Goal: Check status

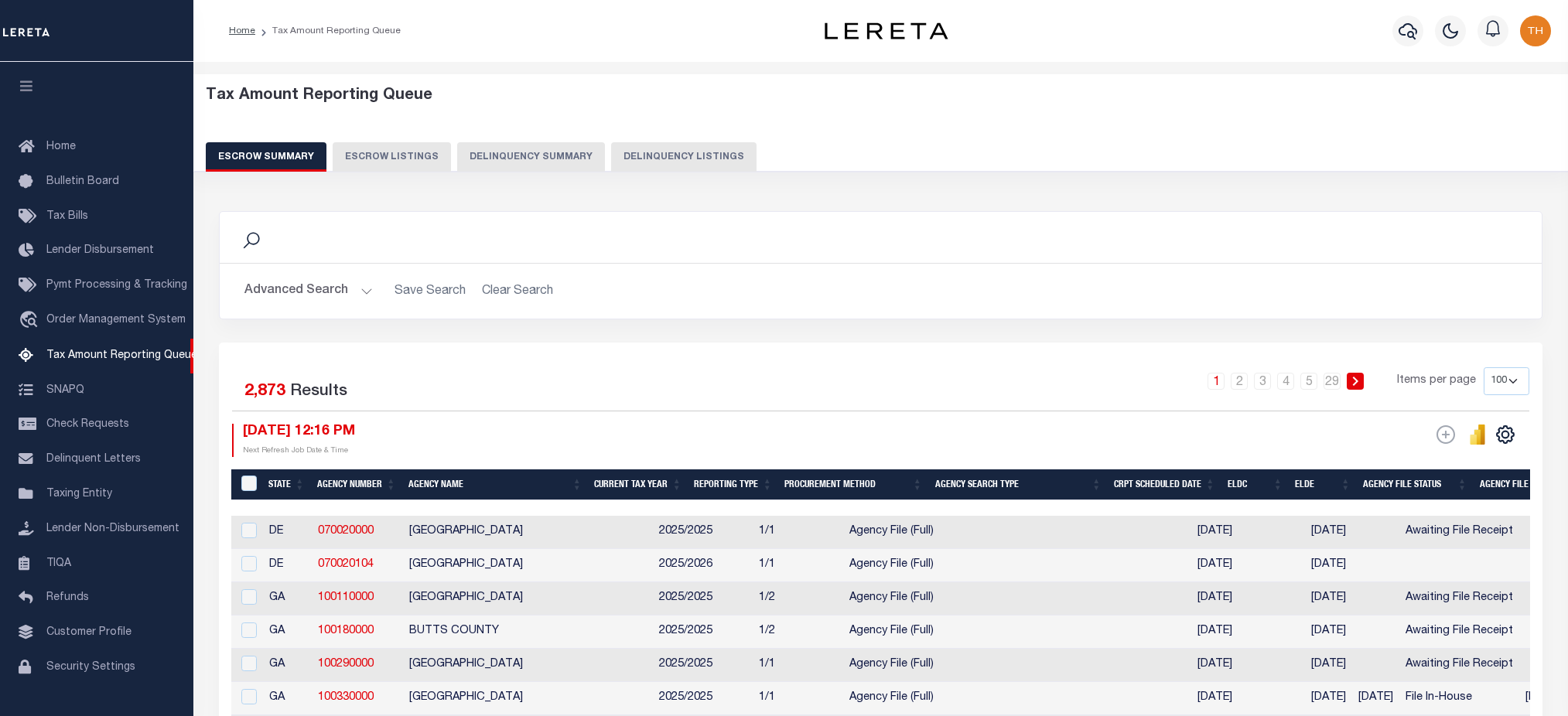
select select "100"
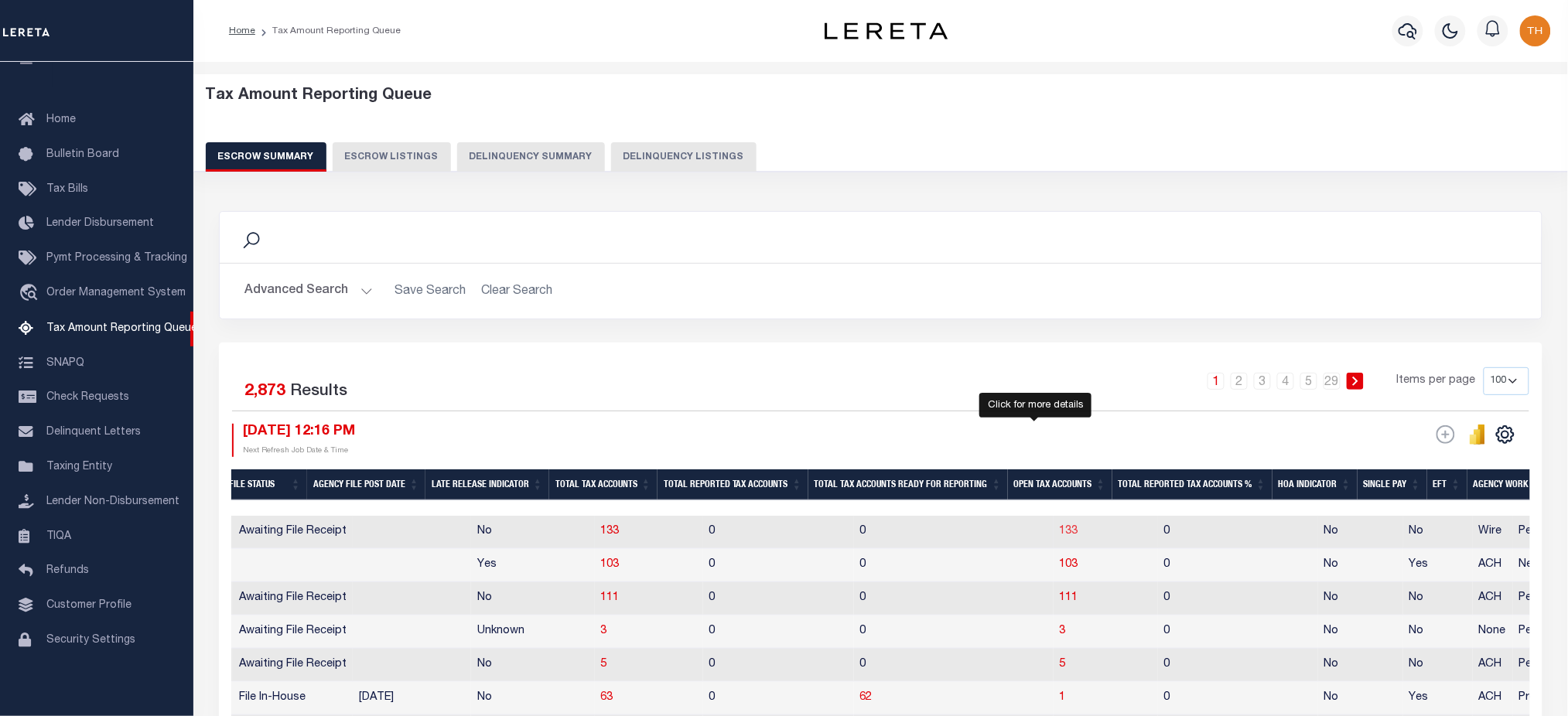
click at [1059, 532] on span "133" at bounding box center [1068, 530] width 19 height 11
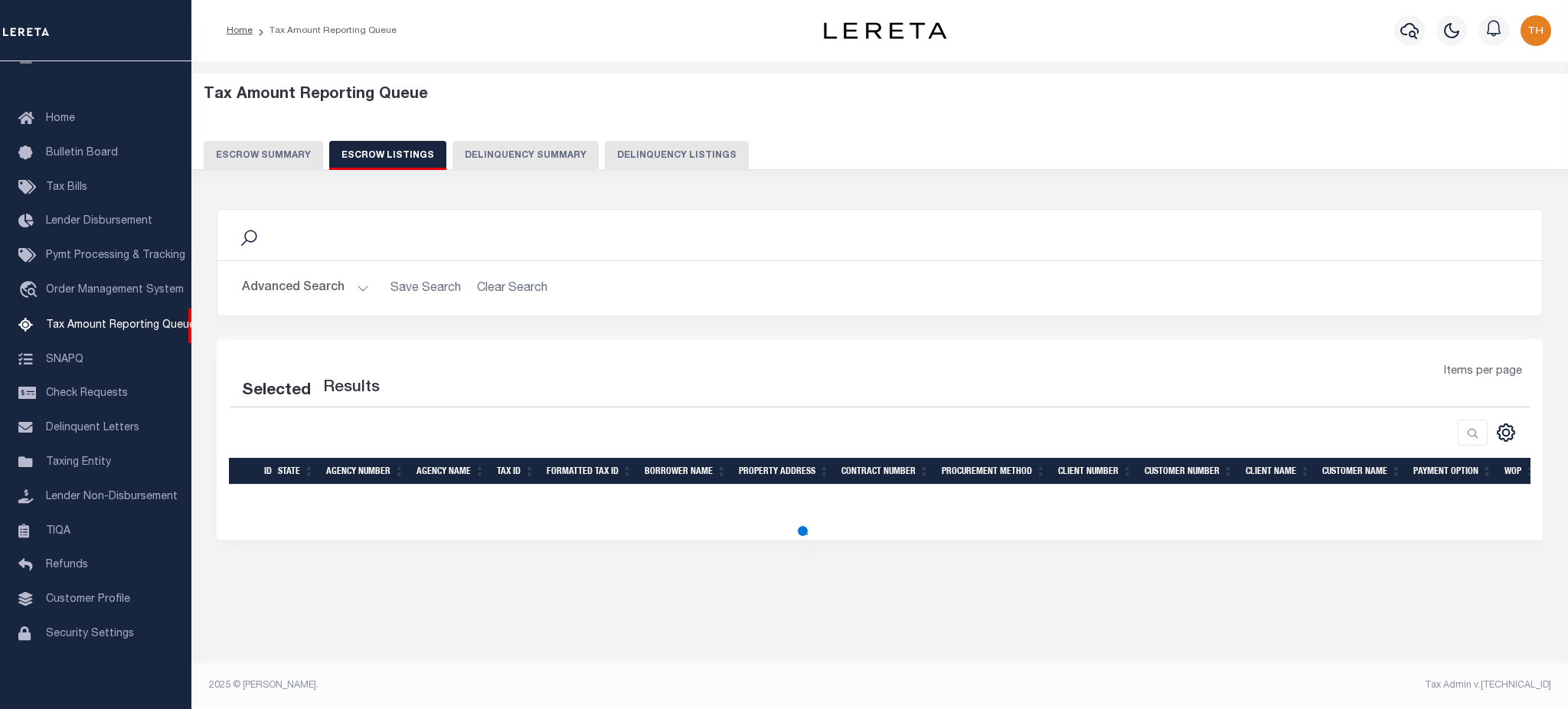
select select "100"
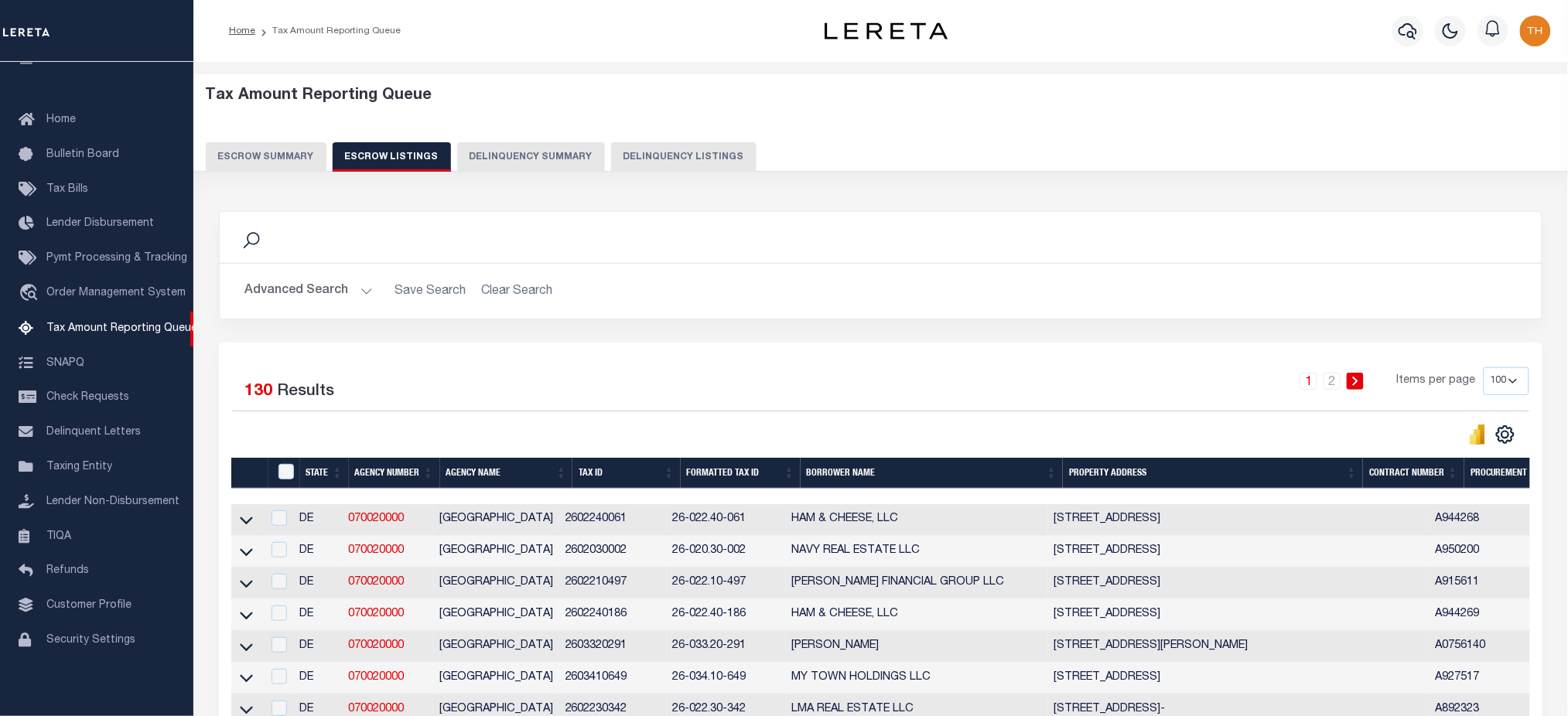
click at [671, 159] on button "Delinquency Listings" at bounding box center [683, 157] width 146 height 29
select select "100"
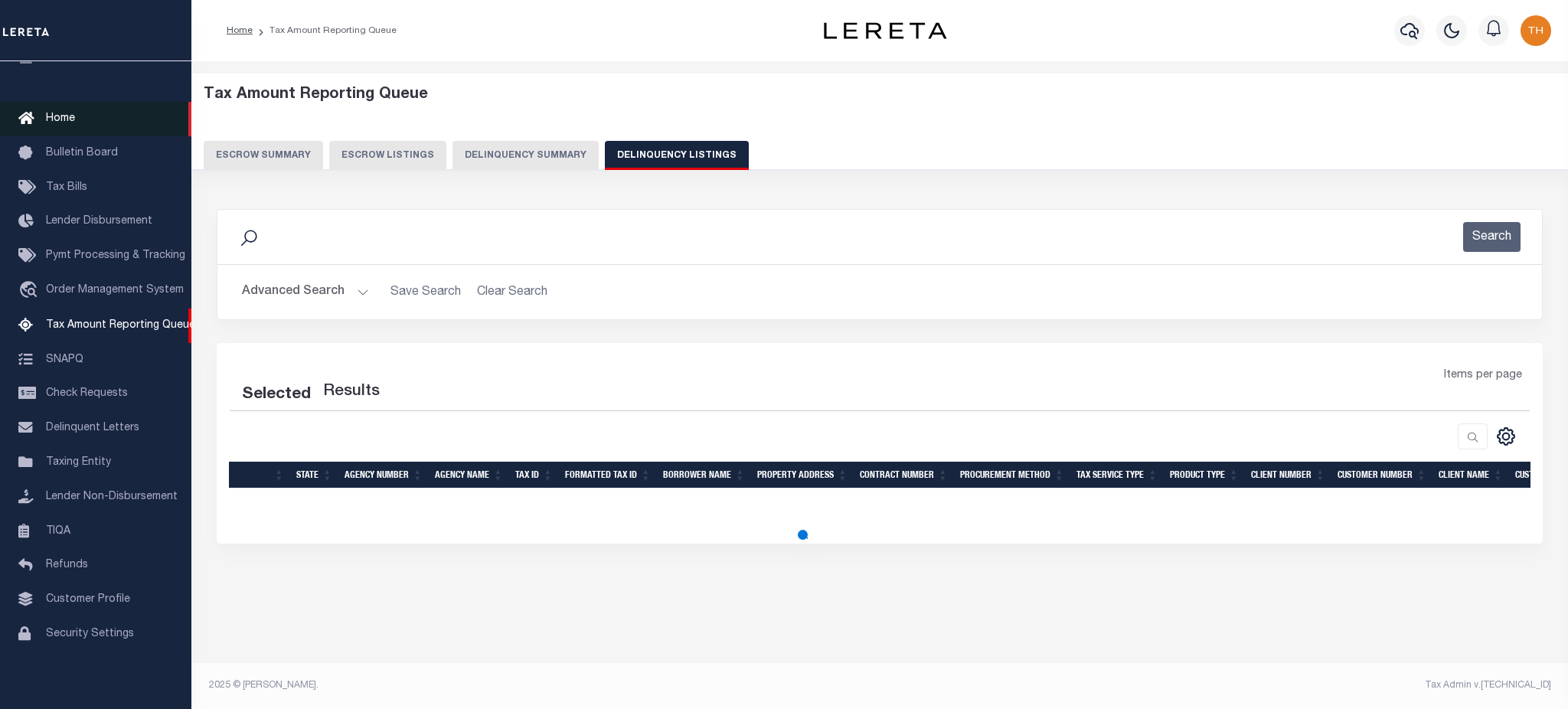
select select "100"
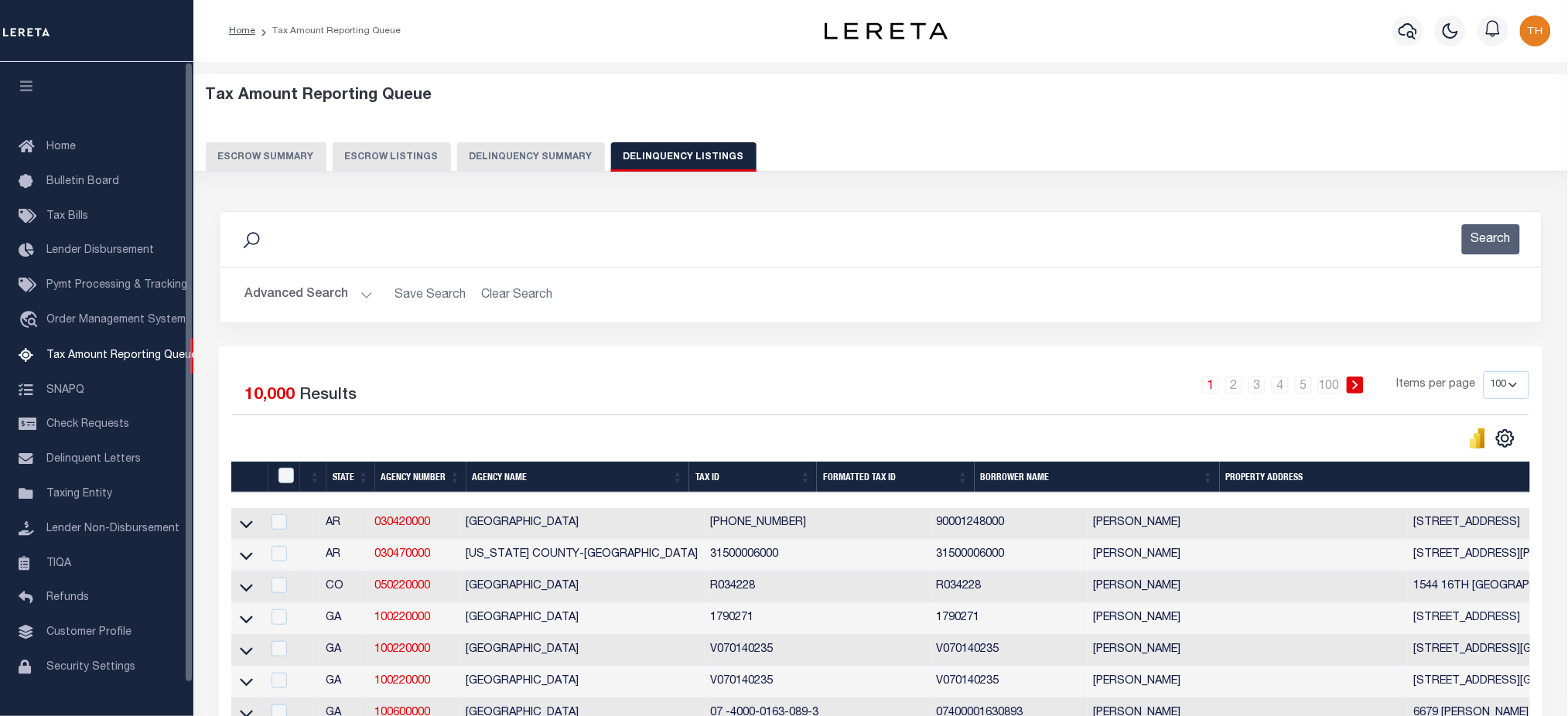
click at [24, 87] on icon "button" at bounding box center [26, 86] width 18 height 14
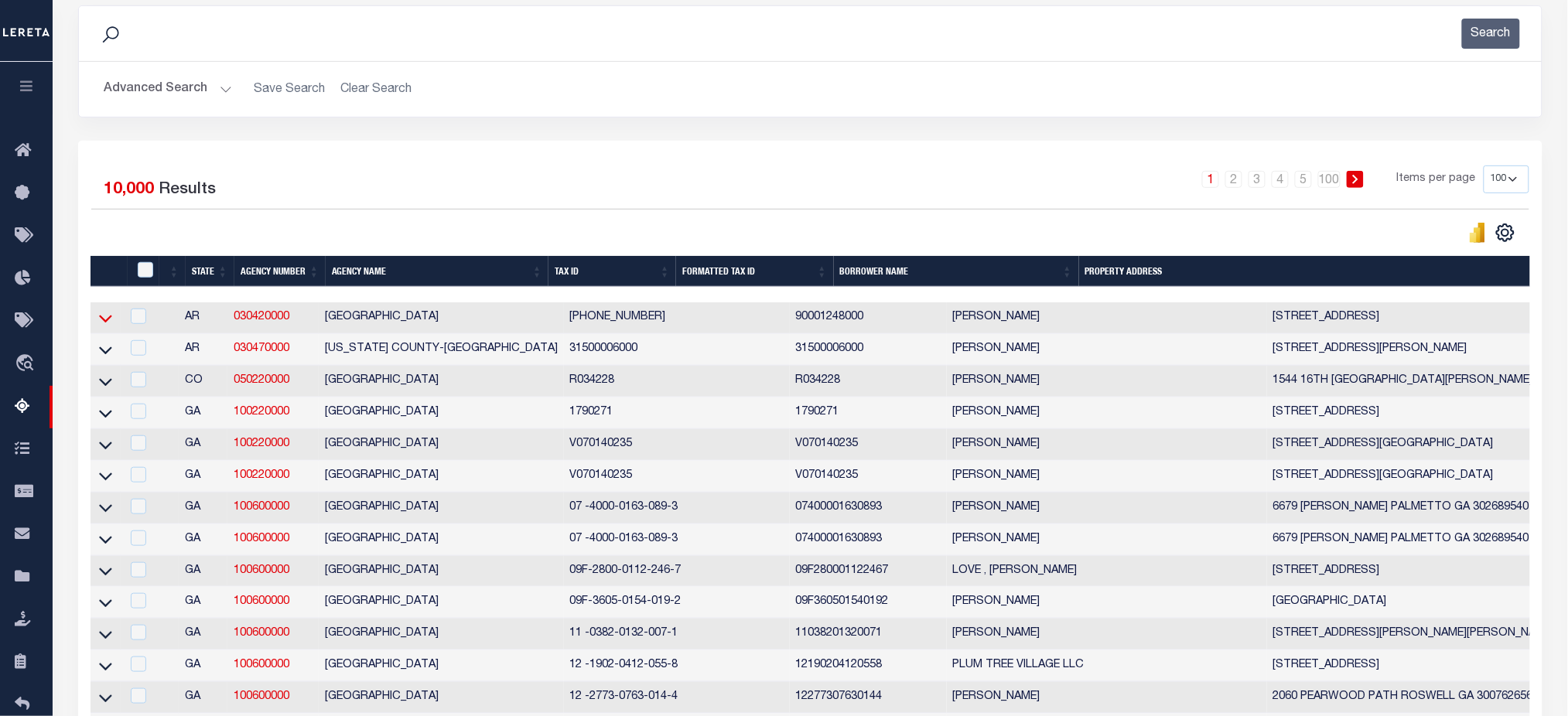
click at [102, 319] on icon at bounding box center [105, 317] width 13 height 17
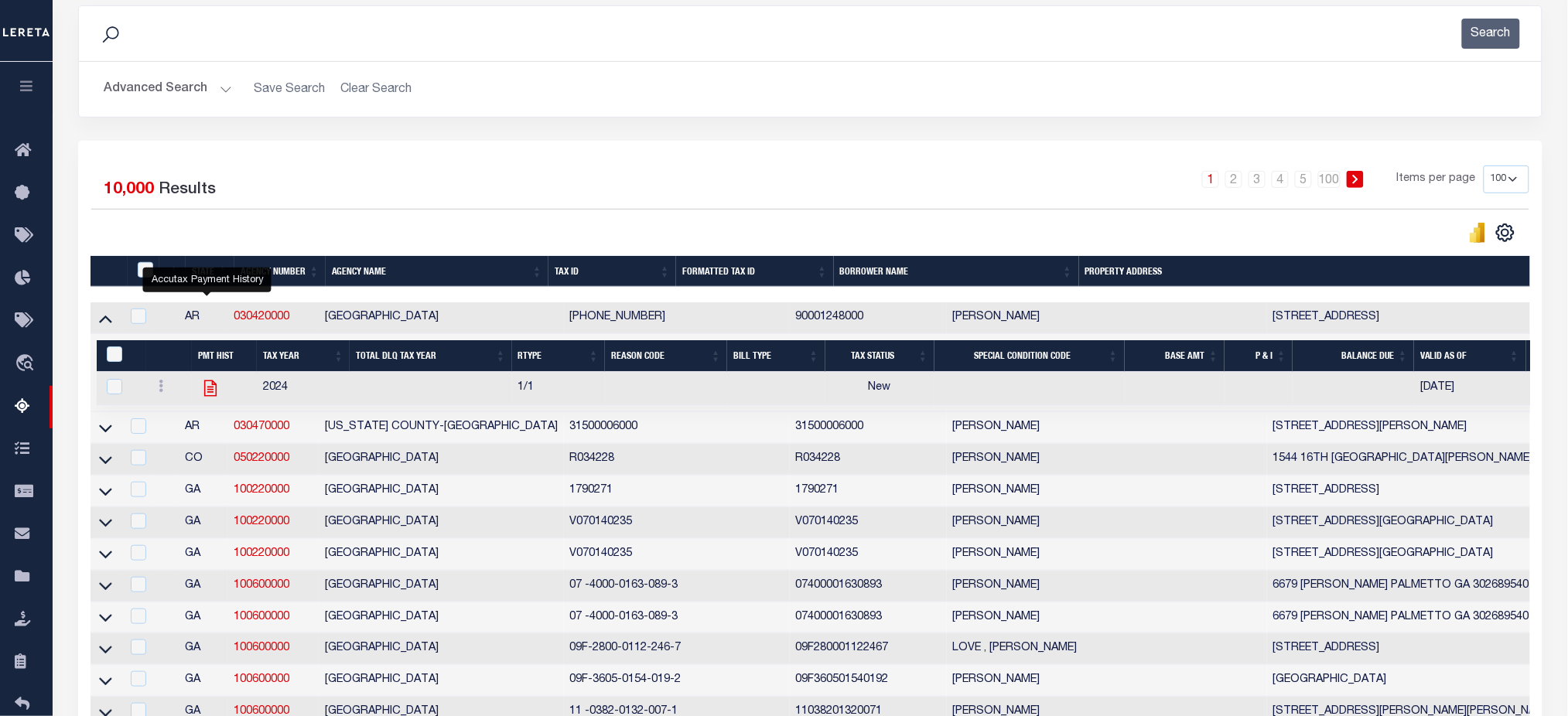
click at [206, 392] on icon "" at bounding box center [210, 388] width 13 height 17
checkbox input "true"
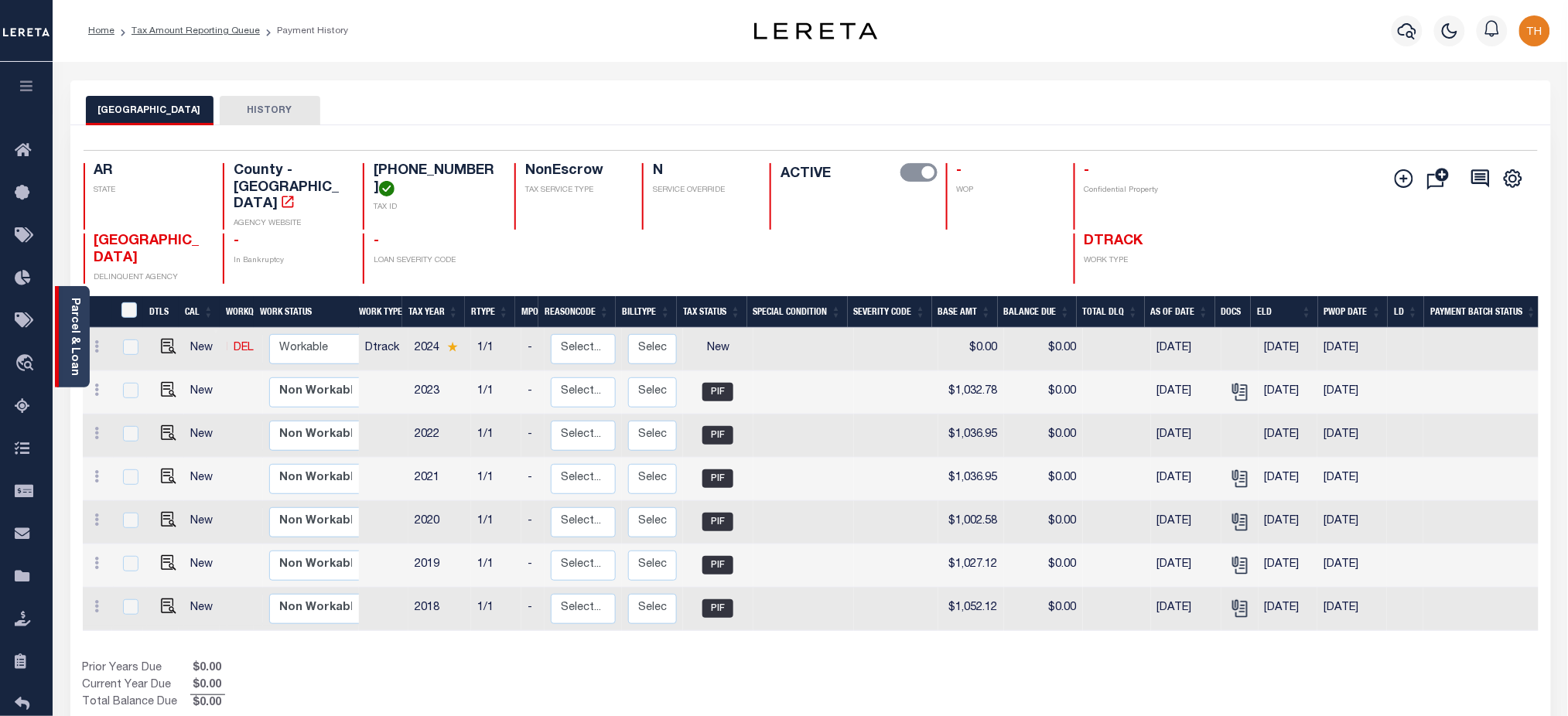
click at [72, 318] on link "Parcel & Loan" at bounding box center [73, 337] width 11 height 78
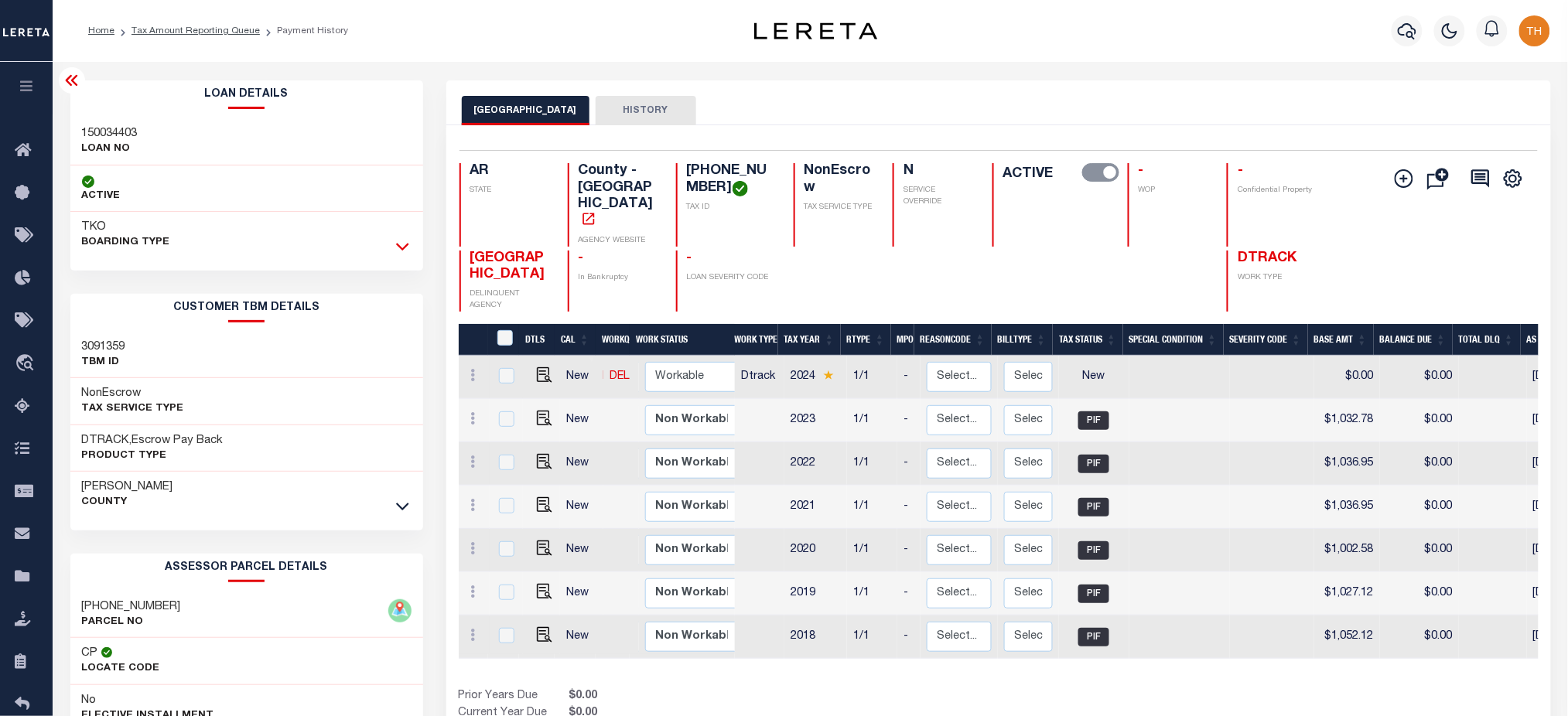
click at [403, 250] on icon at bounding box center [402, 246] width 13 height 17
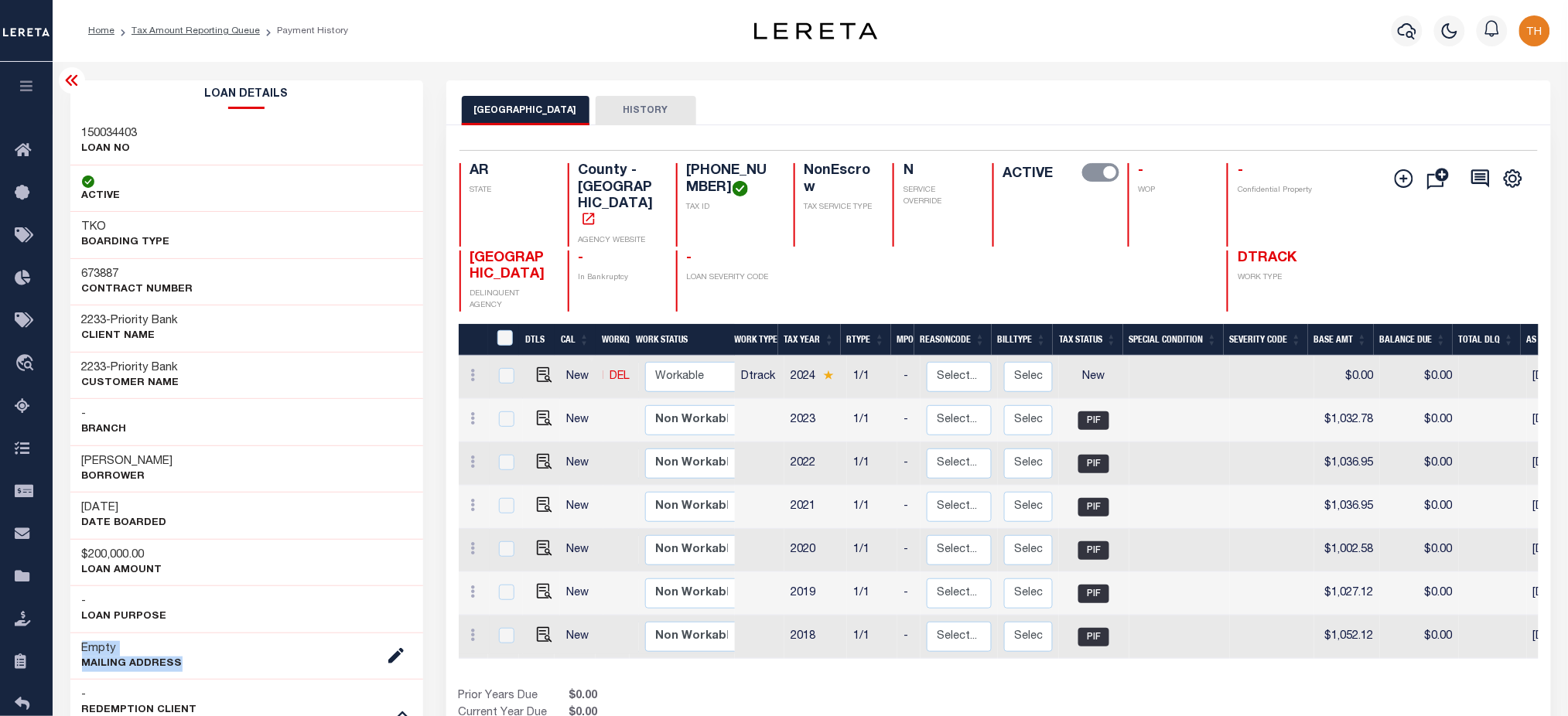
drag, startPoint x: 83, startPoint y: 650, endPoint x: 198, endPoint y: 662, distance: 115.6
click at [198, 662] on div "Empty Mailing Address - -" at bounding box center [246, 656] width 353 height 47
drag, startPoint x: 80, startPoint y: 513, endPoint x: 170, endPoint y: 527, distance: 91.1
click at [170, 527] on div "03/24/2022 DATE BOARDED" at bounding box center [246, 515] width 353 height 47
drag, startPoint x: 72, startPoint y: 647, endPoint x: 181, endPoint y: 657, distance: 109.5
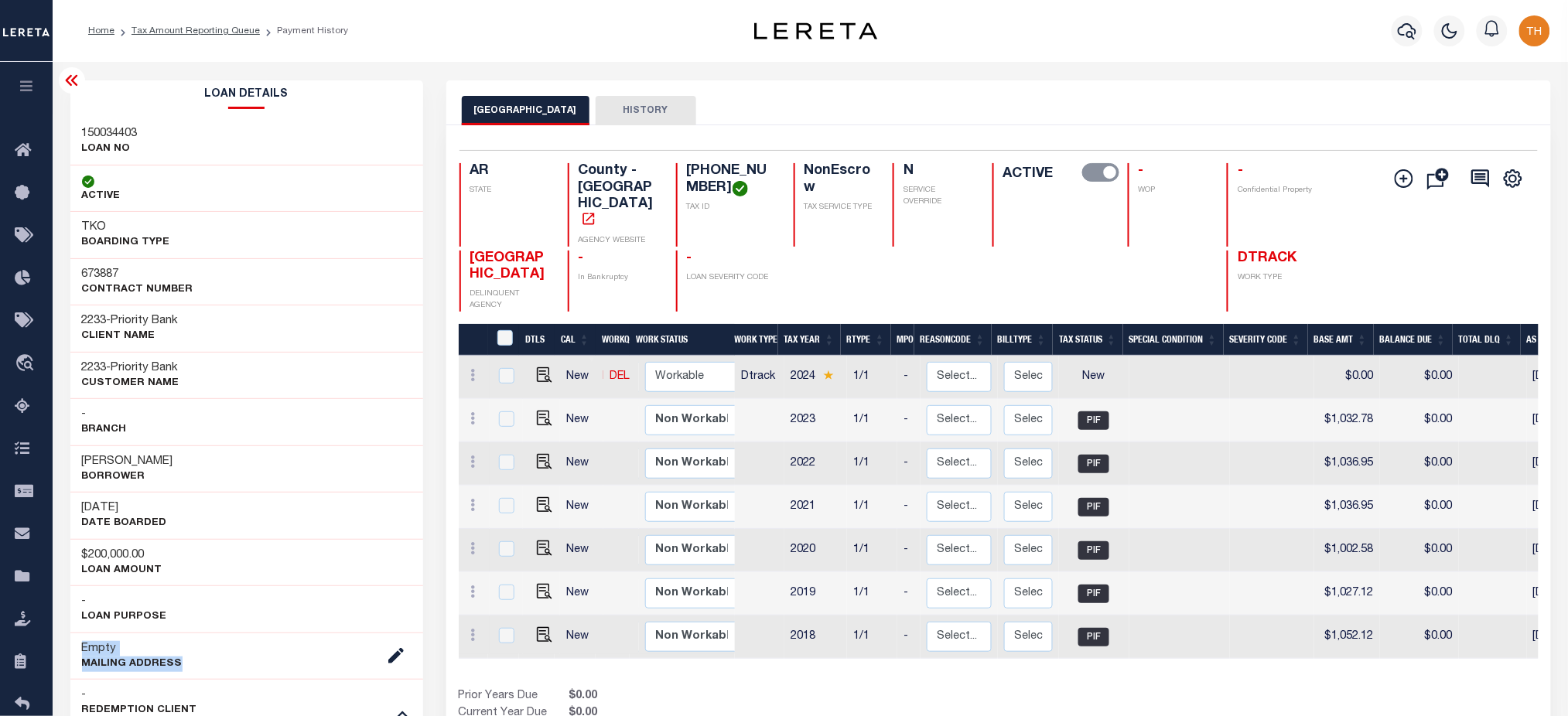
click at [181, 657] on div "Empty Mailing Address - -" at bounding box center [246, 656] width 353 height 47
